Goal: Find specific page/section: Find specific page/section

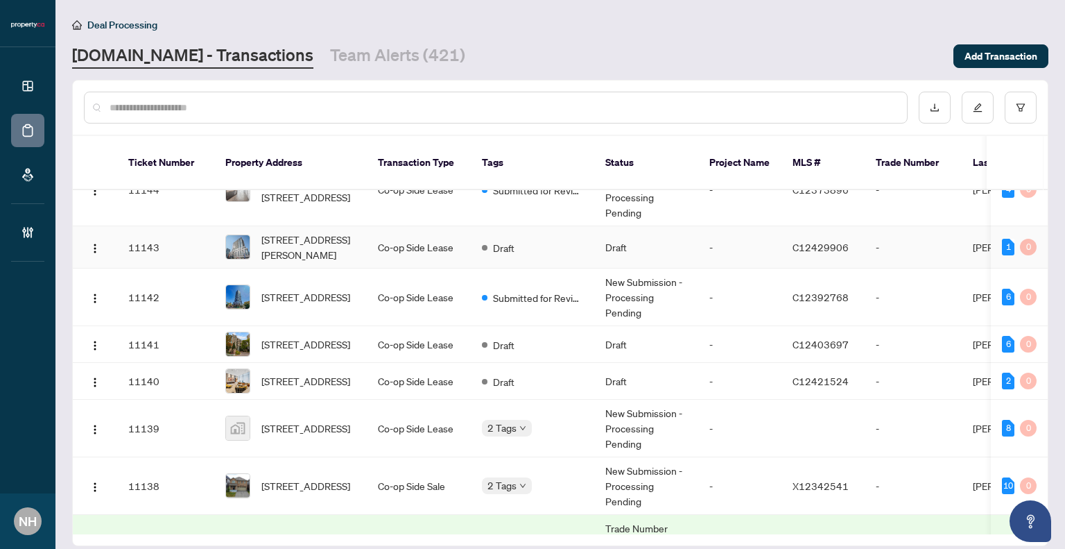
scroll to position [208, 0]
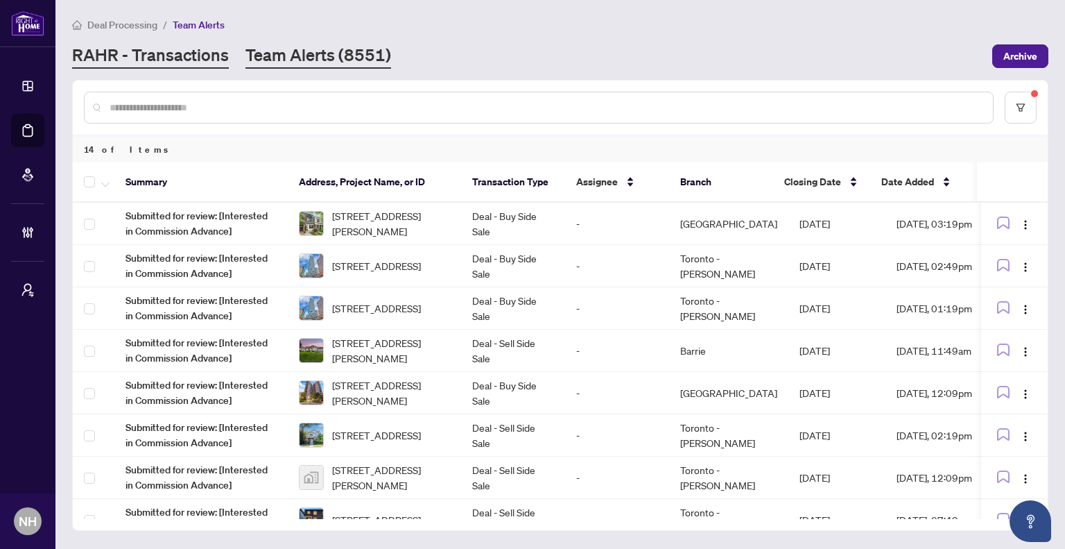
click at [154, 62] on link "RAHR - Transactions" at bounding box center [150, 56] width 157 height 25
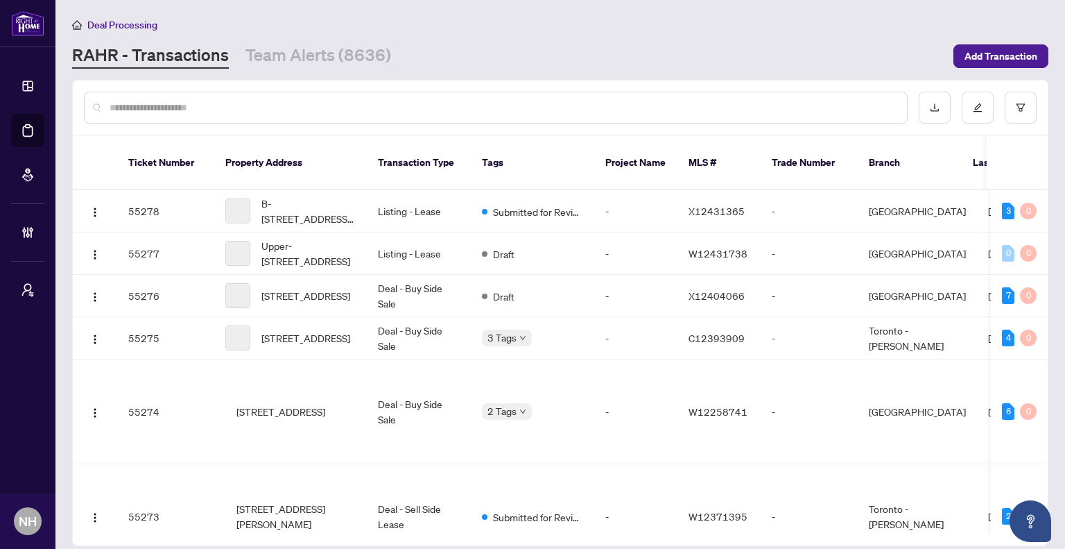
click at [291, 37] on div "Deal Processing [PERSON_NAME] - Transactions Team Alerts (8636) Add Transaction" at bounding box center [560, 43] width 976 height 52
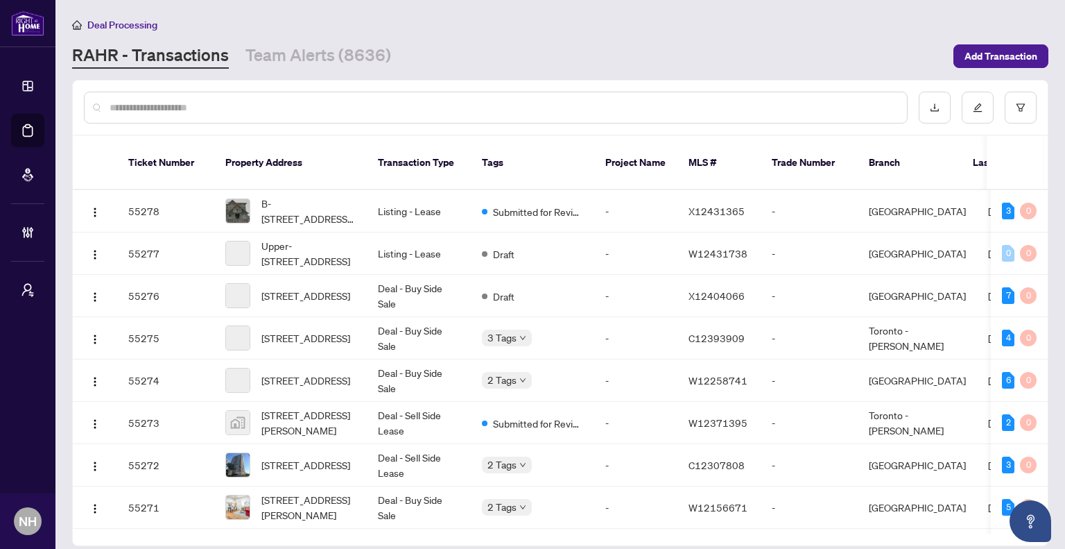
click at [305, 69] on main "Deal Processing [PERSON_NAME] - Transactions Team Alerts (8636) Add Transaction…" at bounding box center [560, 274] width 1010 height 549
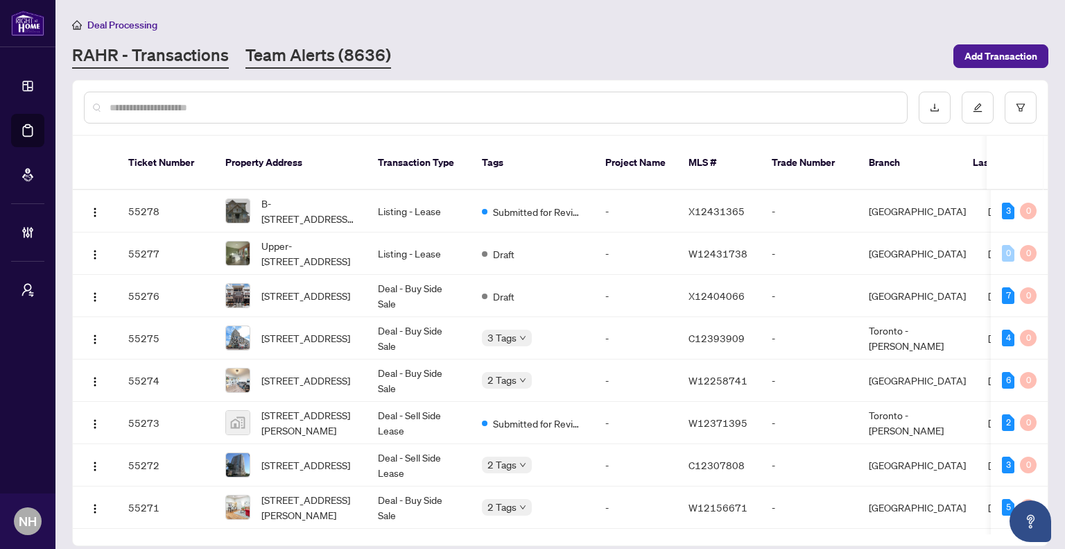
click at [311, 50] on link "Team Alerts (8636)" at bounding box center [318, 56] width 146 height 25
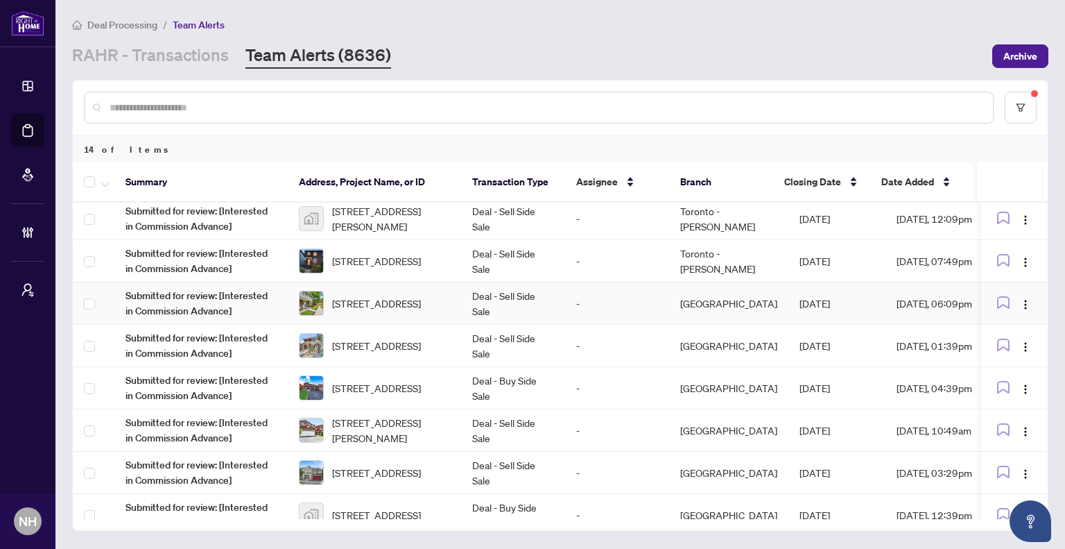
scroll to position [277, 0]
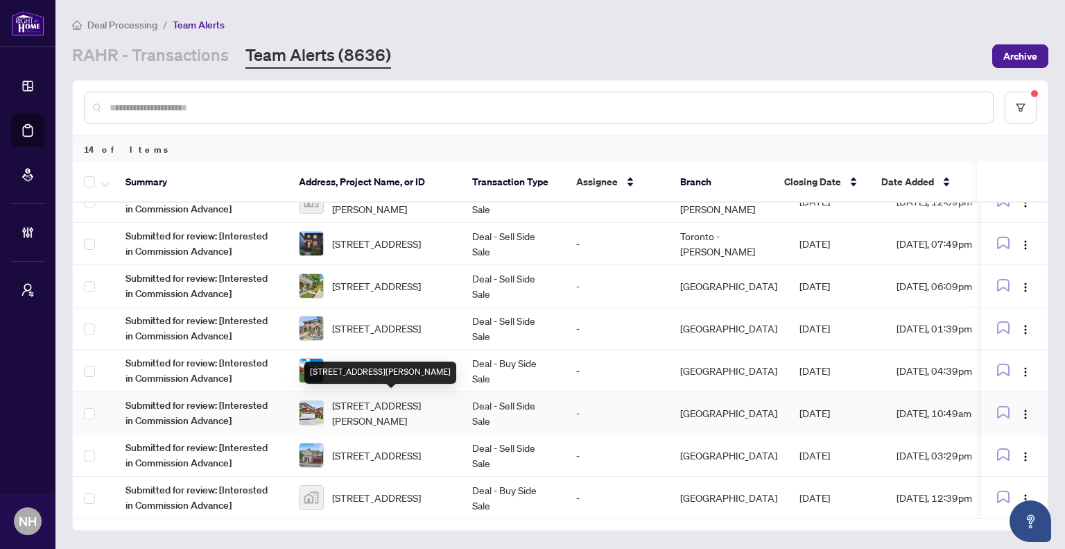
click at [355, 401] on span "[STREET_ADDRESS][PERSON_NAME]" at bounding box center [391, 412] width 118 height 31
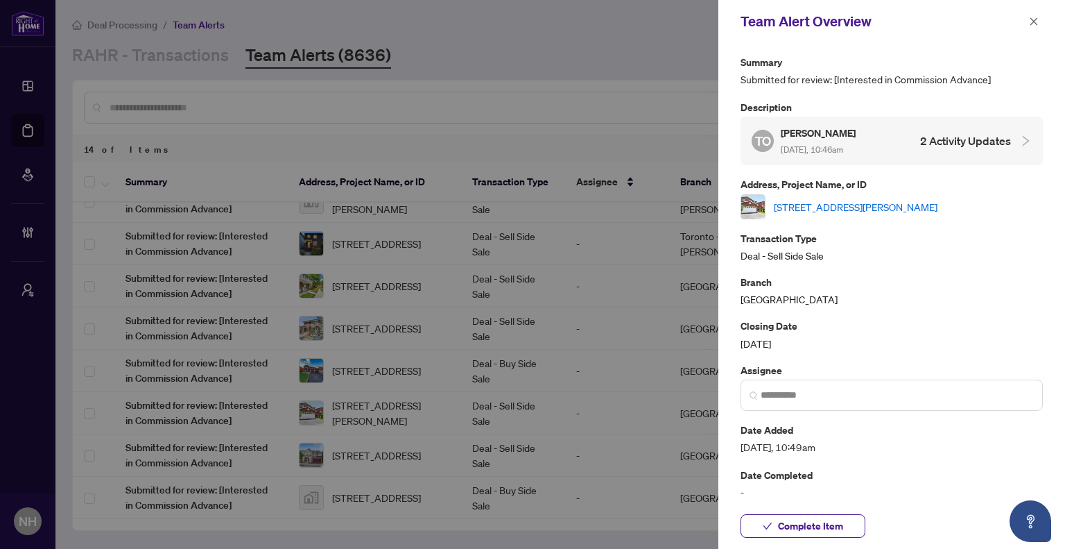
click at [882, 205] on link "[STREET_ADDRESS][PERSON_NAME]" at bounding box center [856, 206] width 164 height 15
